Goal: Find specific page/section: Find specific page/section

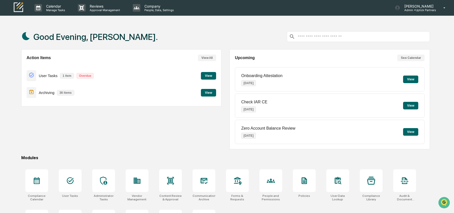
scroll to position [33, 0]
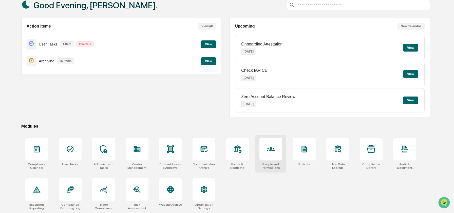
click at [272, 150] on icon at bounding box center [271, 149] width 8 height 4
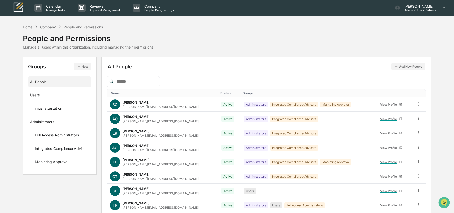
click at [121, 79] on input "text" at bounding box center [135, 81] width 43 height 7
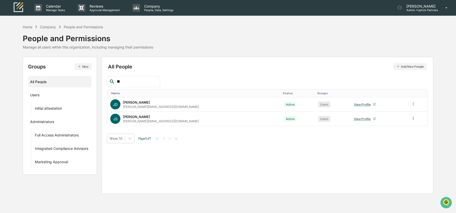
type input "***"
click at [354, 103] on div "View Profile" at bounding box center [363, 105] width 19 height 4
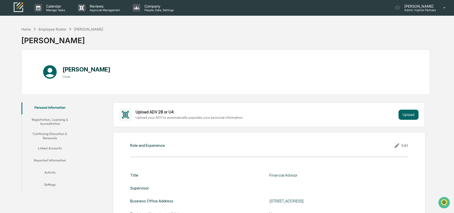
click at [54, 144] on button "Linked Accounts" at bounding box center [50, 149] width 57 height 12
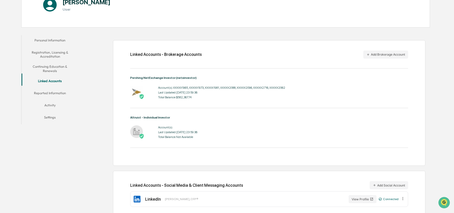
scroll to position [68, 0]
